Goal: Information Seeking & Learning: Learn about a topic

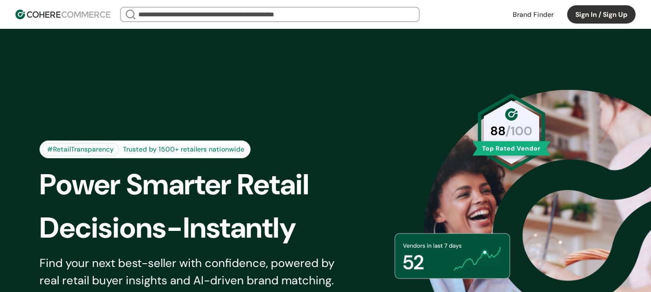
click at [527, 13] on link at bounding box center [533, 14] width 53 height 14
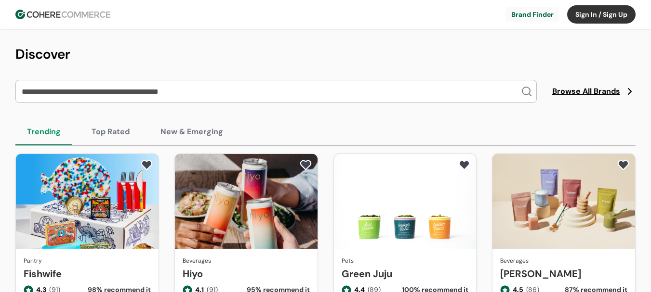
click at [170, 93] on input "search" at bounding box center [270, 91] width 501 height 22
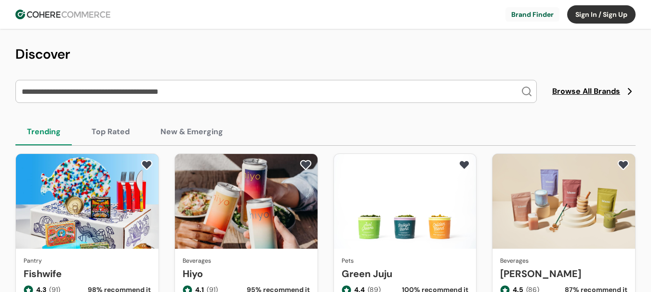
click at [83, 90] on input "search" at bounding box center [270, 91] width 501 height 22
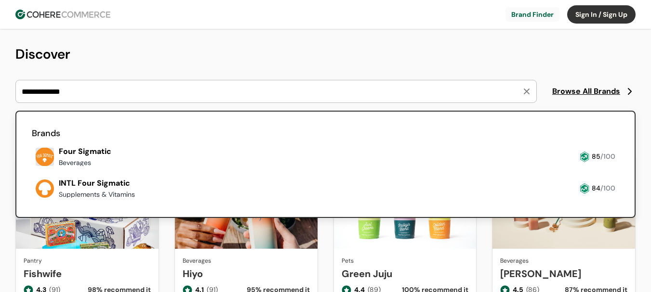
type input "**********"
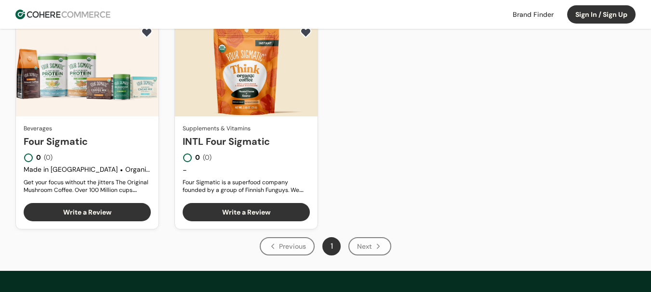
scroll to position [48, 0]
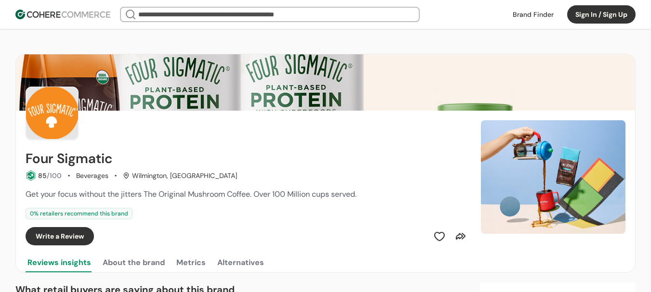
click at [341, 81] on img at bounding box center [325, 82] width 619 height 56
drag, startPoint x: 26, startPoint y: 157, endPoint x: 110, endPoint y: 157, distance: 84.3
click at [110, 157] on h2 "Four Sigmatic" at bounding box center [69, 158] width 87 height 15
copy h2 "Four Sigmatic"
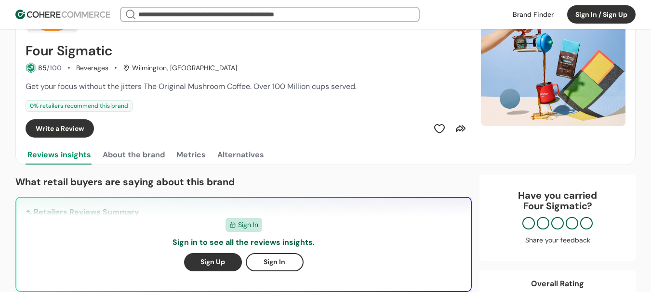
scroll to position [145, 0]
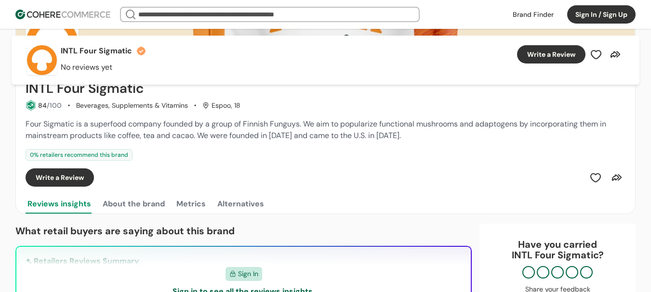
scroll to position [48, 0]
